Goal: Obtain resource: Download file/media

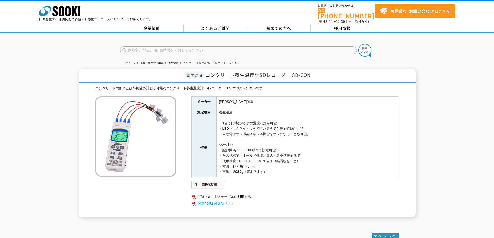
click at [210, 200] on link "関連PDF2 付属品リスト" at bounding box center [294, 203] width 207 height 7
click at [230, 200] on link "関連PDF2 付属品リスト" at bounding box center [294, 203] width 207 height 7
click at [218, 200] on link "関連PDF2 付属品リスト" at bounding box center [294, 203] width 207 height 7
click at [220, 194] on link "関連PDF1 中継ケーブルの利用方法" at bounding box center [294, 197] width 207 height 7
click at [228, 194] on link "関連PDF1 中継ケーブルの利用方法" at bounding box center [294, 197] width 207 height 7
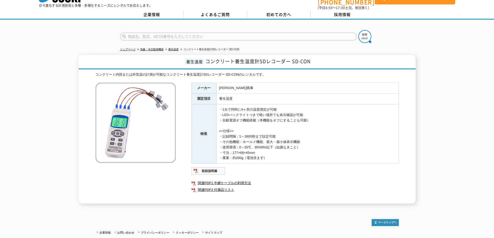
scroll to position [50, 0]
